Goal: Task Accomplishment & Management: Manage account settings

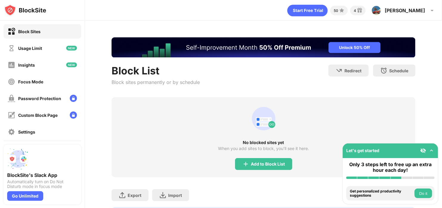
click at [242, 164] on img at bounding box center [245, 163] width 7 height 7
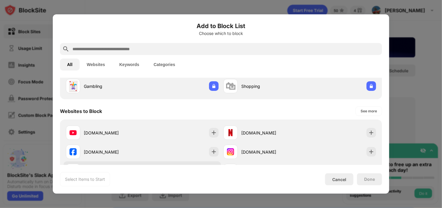
scroll to position [89, 0]
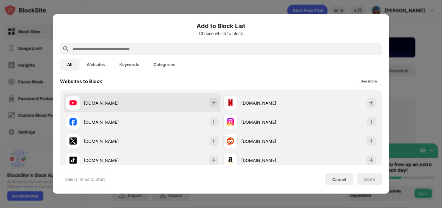
click at [162, 102] on div "youtube.com" at bounding box center [142, 102] width 157 height 19
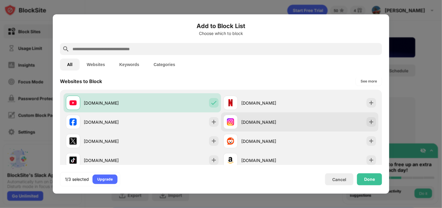
click at [253, 117] on div "instagram.com" at bounding box center [261, 122] width 76 height 14
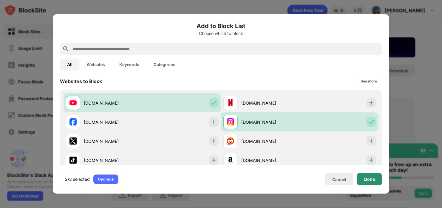
drag, startPoint x: 376, startPoint y: 175, endPoint x: 372, endPoint y: 175, distance: 3.6
click at [374, 176] on div "Done" at bounding box center [369, 179] width 25 height 12
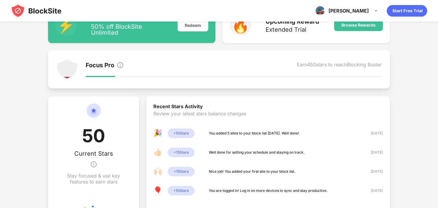
scroll to position [119, 0]
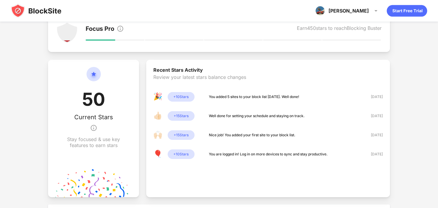
drag, startPoint x: 245, startPoint y: 105, endPoint x: 246, endPoint y: 115, distance: 10.3
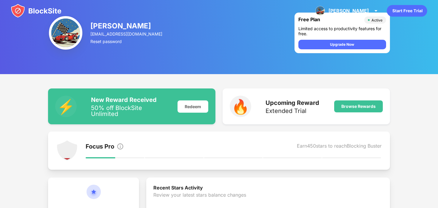
scroll to position [0, 0]
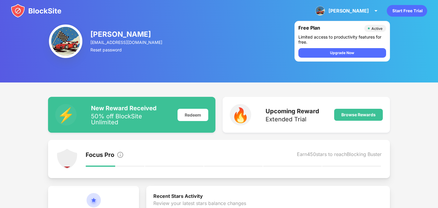
drag, startPoint x: 244, startPoint y: 104, endPoint x: 244, endPoint y: 66, distance: 37.6
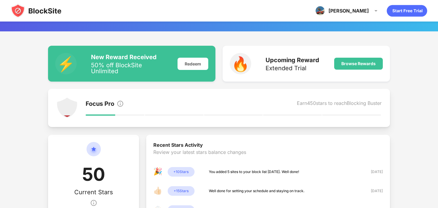
scroll to position [73, 0]
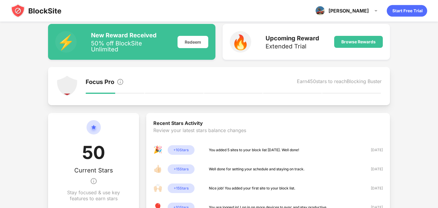
drag, startPoint x: 203, startPoint y: 94, endPoint x: 178, endPoint y: 132, distance: 44.6
drag, startPoint x: 203, startPoint y: 82, endPoint x: 271, endPoint y: 91, distance: 68.5
click at [271, 91] on div "Focus Pro Earn 450 stars to reach Blocking Buster" at bounding box center [234, 85] width 296 height 21
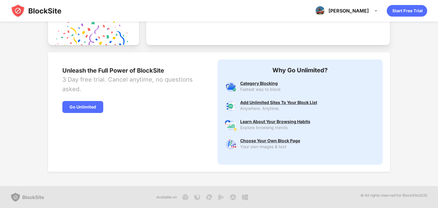
drag, startPoint x: 250, startPoint y: 91, endPoint x: 211, endPoint y: 131, distance: 56.3
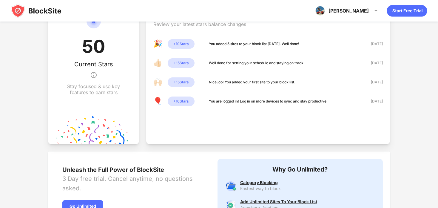
drag, startPoint x: 209, startPoint y: 129, endPoint x: 193, endPoint y: 88, distance: 43.9
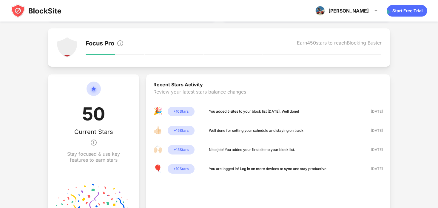
drag, startPoint x: 195, startPoint y: 96, endPoint x: 144, endPoint y: 51, distance: 68.0
drag, startPoint x: 144, startPoint y: 51, endPoint x: 123, endPoint y: 39, distance: 24.8
click at [123, 39] on div "Focus Pro Earn 450 stars to reach Blocking Buster" at bounding box center [234, 47] width 296 height 21
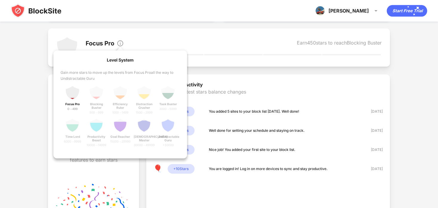
click at [123, 42] on img at bounding box center [120, 43] width 7 height 7
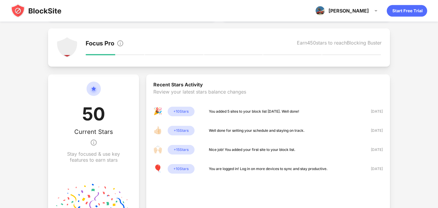
drag, startPoint x: 180, startPoint y: 111, endPoint x: 206, endPoint y: 111, distance: 26.0
click at [211, 111] on div "🎉 + 10 Stars You added 5 sites to your block list today. Well done!" at bounding box center [226, 111] width 146 height 10
drag, startPoint x: 204, startPoint y: 111, endPoint x: 273, endPoint y: 122, distance: 69.5
click at [282, 117] on div "🎉 + 10 Stars You added 5 sites to your block list today. Well done! 13 Apr 2025…" at bounding box center [267, 139] width 229 height 67
drag, startPoint x: 273, startPoint y: 122, endPoint x: 255, endPoint y: 138, distance: 23.9
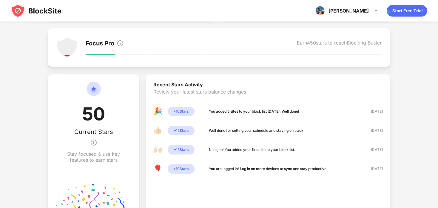
click at [258, 136] on div "🎉 + 10 Stars You added 5 sites to your block list today. Well done! 13 Apr 2025…" at bounding box center [267, 139] width 229 height 67
click at [243, 139] on div "🎉 + 10 Stars You added 5 sites to your block list today. Well done! 13 Apr 2025…" at bounding box center [267, 139] width 229 height 67
drag, startPoint x: 239, startPoint y: 140, endPoint x: 252, endPoint y: 123, distance: 21.7
click at [254, 123] on div "🎉 + 10 Stars You added 5 sites to your block list today. Well done! 13 Apr 2025…" at bounding box center [267, 139] width 229 height 67
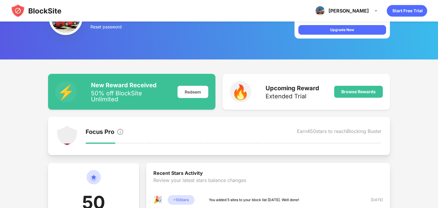
scroll to position [0, 0]
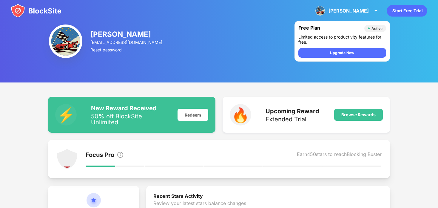
drag, startPoint x: 266, startPoint y: 141, endPoint x: 270, endPoint y: 111, distance: 30.0
click at [199, 119] on div "Redeem" at bounding box center [192, 115] width 31 height 12
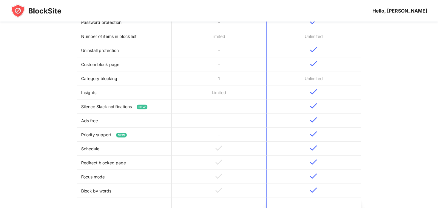
scroll to position [167, 0]
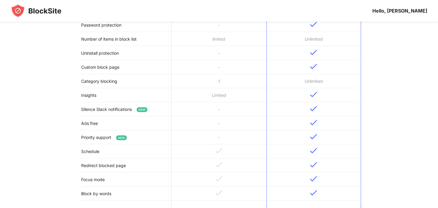
drag, startPoint x: 240, startPoint y: 155, endPoint x: 261, endPoint y: 140, distance: 26.1
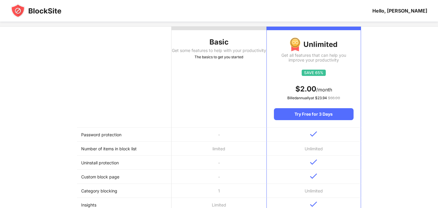
drag, startPoint x: 261, startPoint y: 140, endPoint x: 271, endPoint y: 126, distance: 17.2
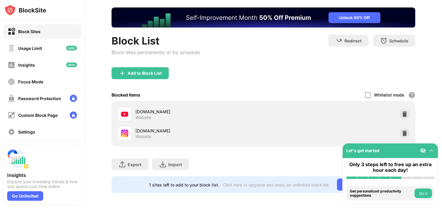
click at [401, 118] on div at bounding box center [405, 114] width 10 height 10
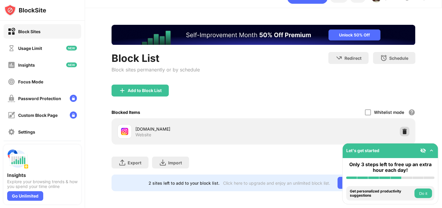
click at [402, 128] on img at bounding box center [405, 131] width 6 height 6
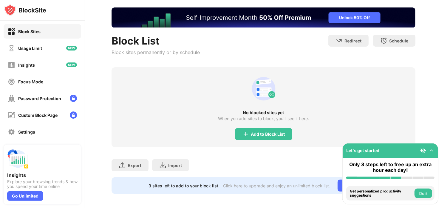
drag, startPoint x: 309, startPoint y: 111, endPoint x: 320, endPoint y: 98, distance: 17.6
click at [309, 111] on div "No blocked sites yet" at bounding box center [264, 112] width 304 height 5
